Goal: Information Seeking & Learning: Learn about a topic

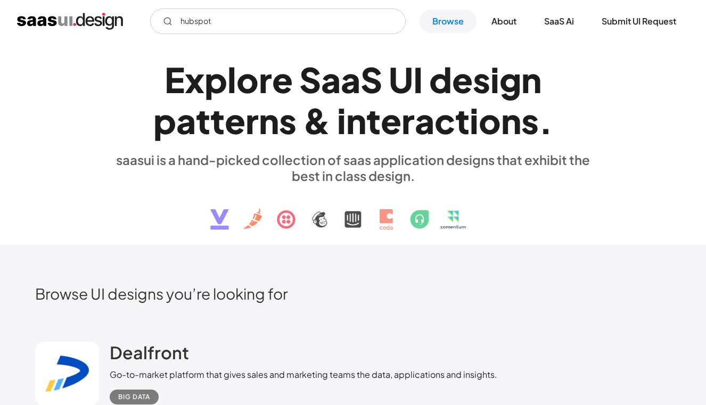
type input "hubspot"
click at [165, 22] on icon "Email Form" at bounding box center [168, 22] width 10 height 10
click at [254, 17] on input "hubspot" at bounding box center [278, 22] width 256 height 26
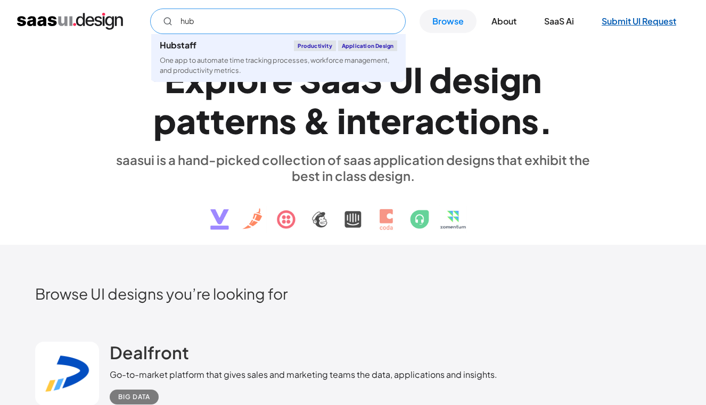
type input "hub"
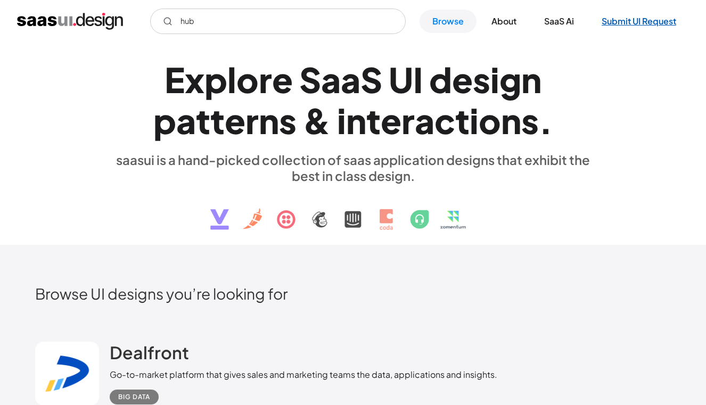
click at [635, 24] on link "Submit UI Request" at bounding box center [639, 21] width 100 height 23
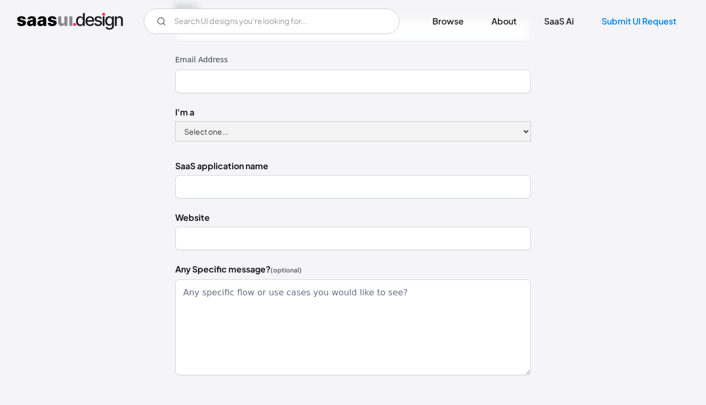
scroll to position [170, 0]
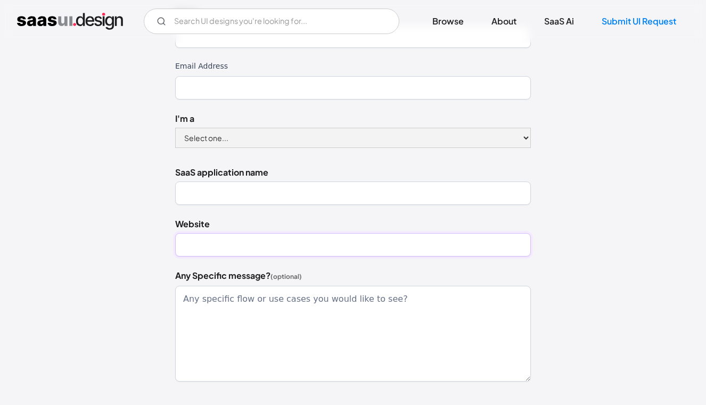
click at [243, 256] on input "Website" at bounding box center [353, 244] width 356 height 23
type input "h"
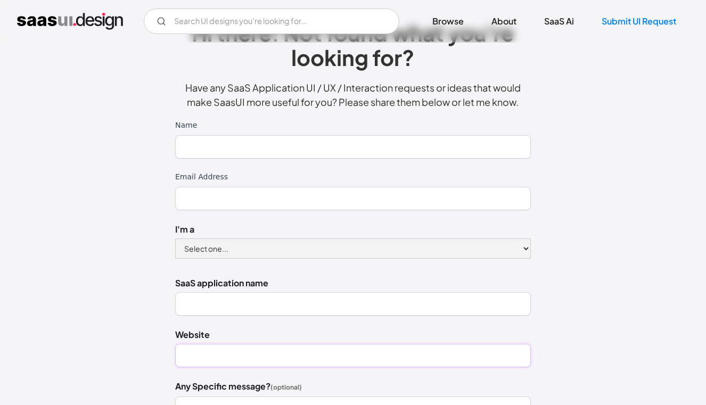
scroll to position [27, 0]
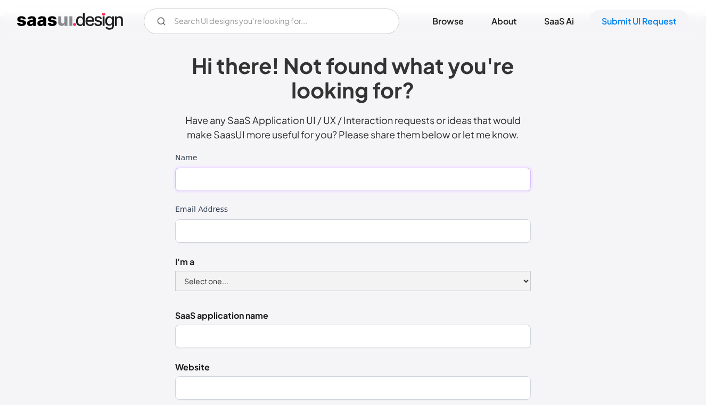
click at [270, 189] on input "Name" at bounding box center [353, 179] width 356 height 23
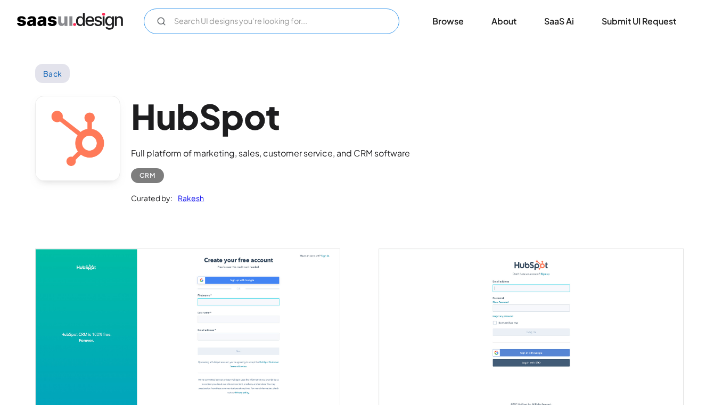
click at [249, 22] on input "Email Form" at bounding box center [272, 22] width 256 height 26
click at [161, 22] on icon "Email Form" at bounding box center [162, 22] width 10 height 10
click at [216, 21] on input "hubspot" at bounding box center [272, 22] width 256 height 26
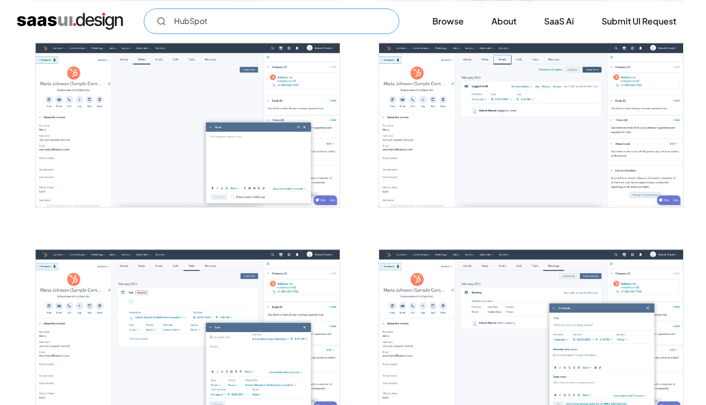
scroll to position [1034, 0]
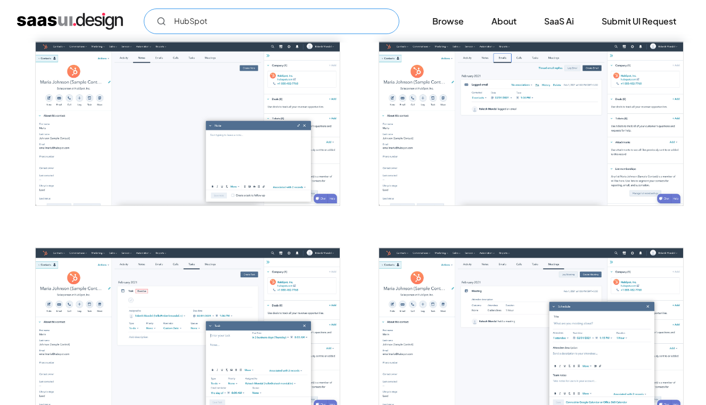
type input "HubSpot"
click at [489, 143] on img "open lightbox" at bounding box center [531, 124] width 304 height 164
